Goal: Task Accomplishment & Management: Manage account settings

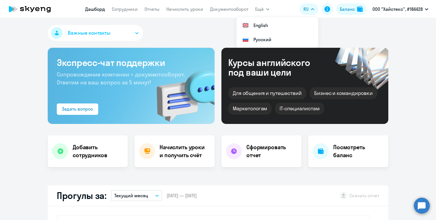
select select "30"
click at [342, 8] on div "Баланс" at bounding box center [347, 9] width 15 height 7
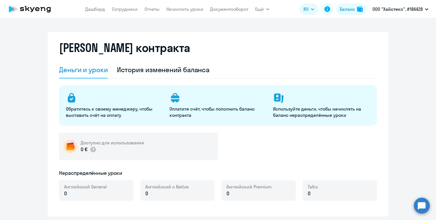
select select "english_adult_not_native_speaker"
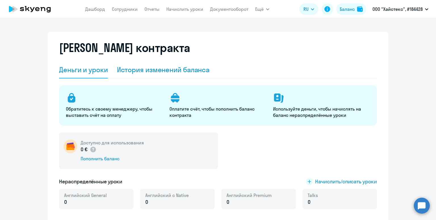
click at [178, 70] on div "История изменений баланса" at bounding box center [163, 69] width 93 height 9
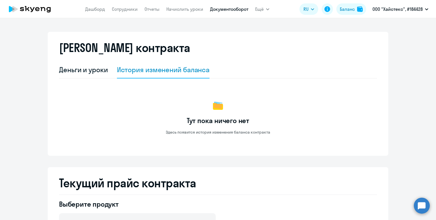
click at [221, 8] on link "Документооборот" at bounding box center [229, 9] width 38 height 6
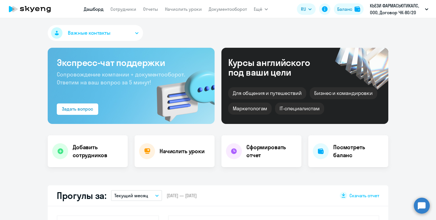
click at [132, 14] on nav "Дашборд Сотрудники Отчеты Начислить уроки Документооборот" at bounding box center [165, 8] width 163 height 11
click at [129, 8] on link "Сотрудники" at bounding box center [123, 9] width 26 height 6
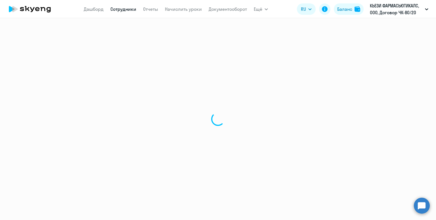
select select "30"
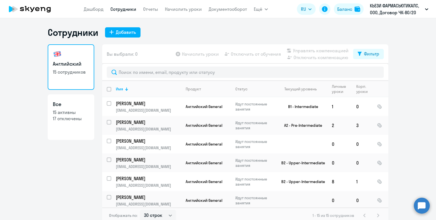
click at [109, 89] on input "deselect all" at bounding box center [112, 92] width 11 height 11
checkbox input "true"
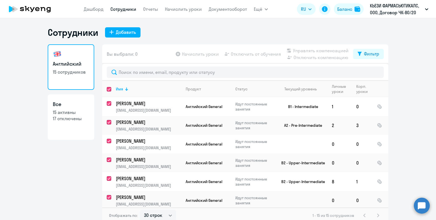
checkbox input "true"
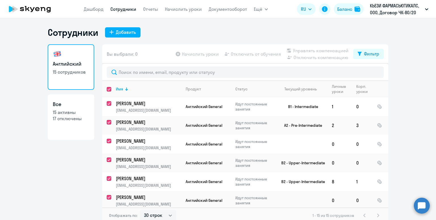
checkbox input "true"
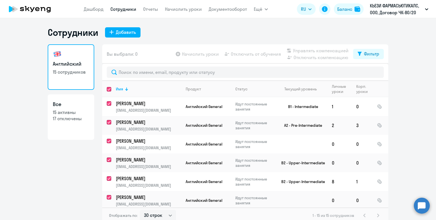
checkbox input "true"
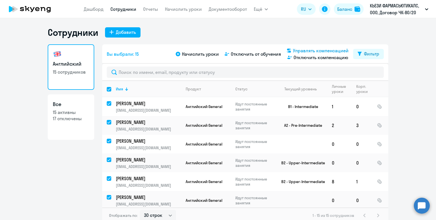
click at [296, 49] on span "Управлять компенсацией" at bounding box center [321, 50] width 56 height 7
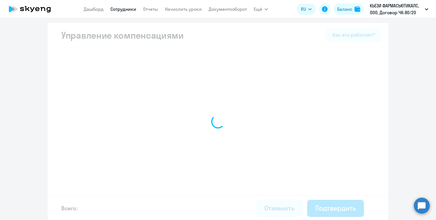
select select "YEARLY"
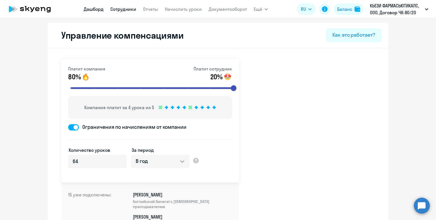
click at [88, 10] on link "Дашборд" at bounding box center [94, 9] width 20 height 6
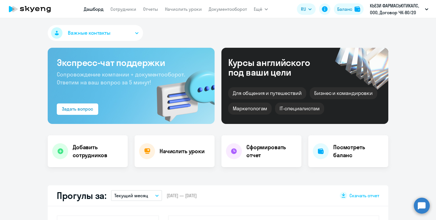
select select "30"
